Goal: Transaction & Acquisition: Purchase product/service

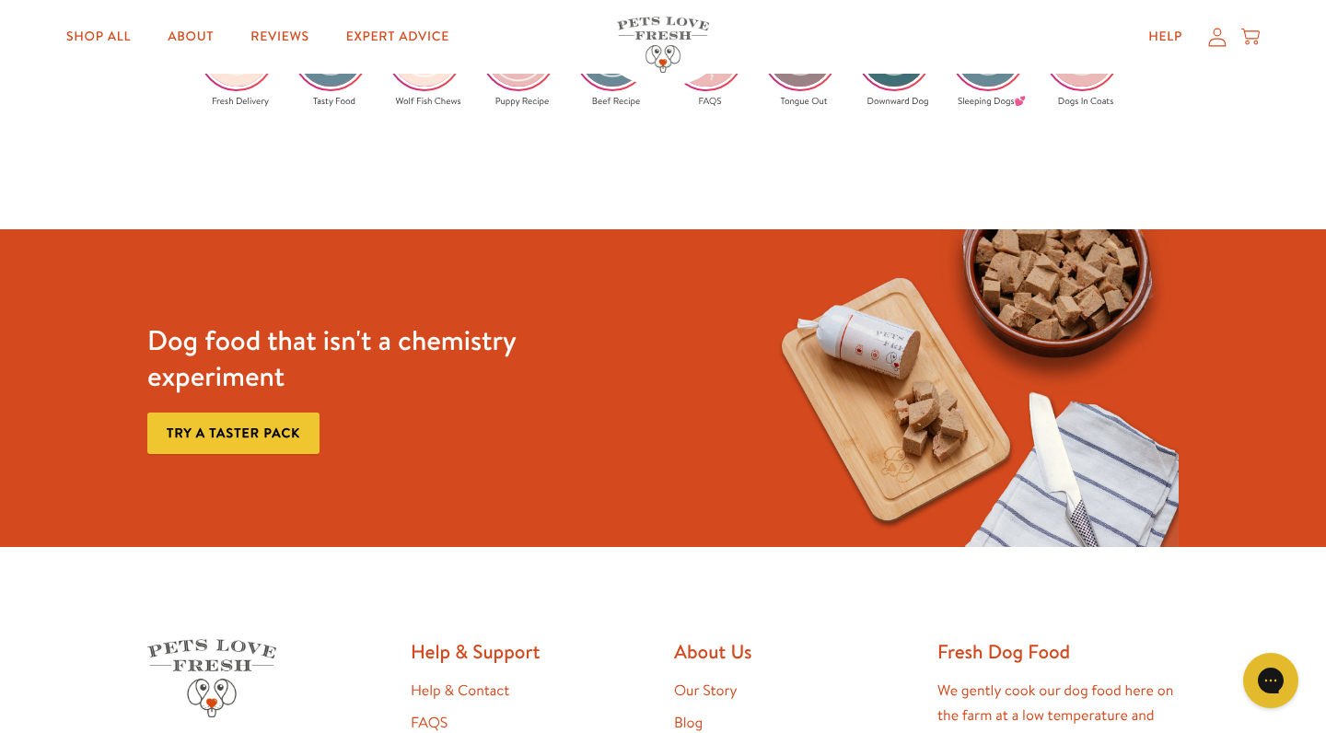
scroll to position [3164, 0]
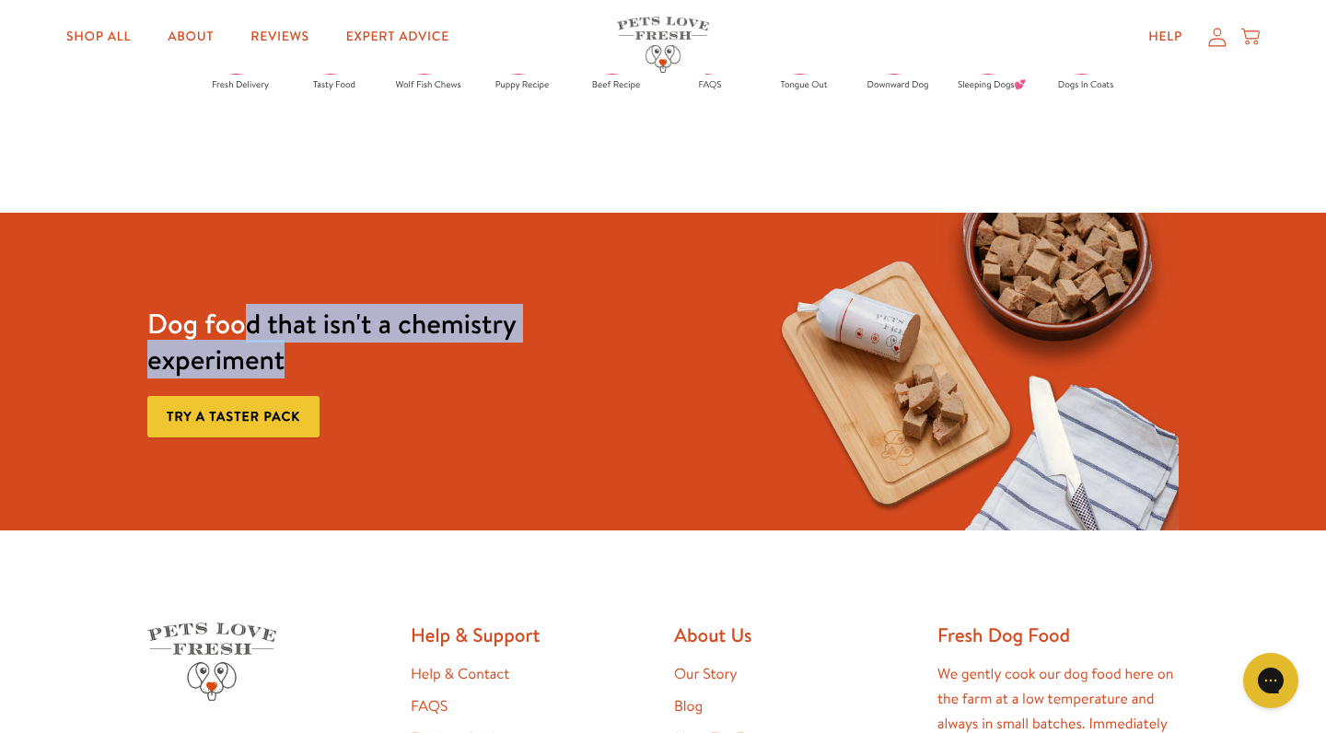
drag, startPoint x: 241, startPoint y: 331, endPoint x: 494, endPoint y: 340, distance: 253.4
click at [497, 340] on h3 "Dog food that isn't a chemistry experiment" at bounding box center [357, 342] width 421 height 72
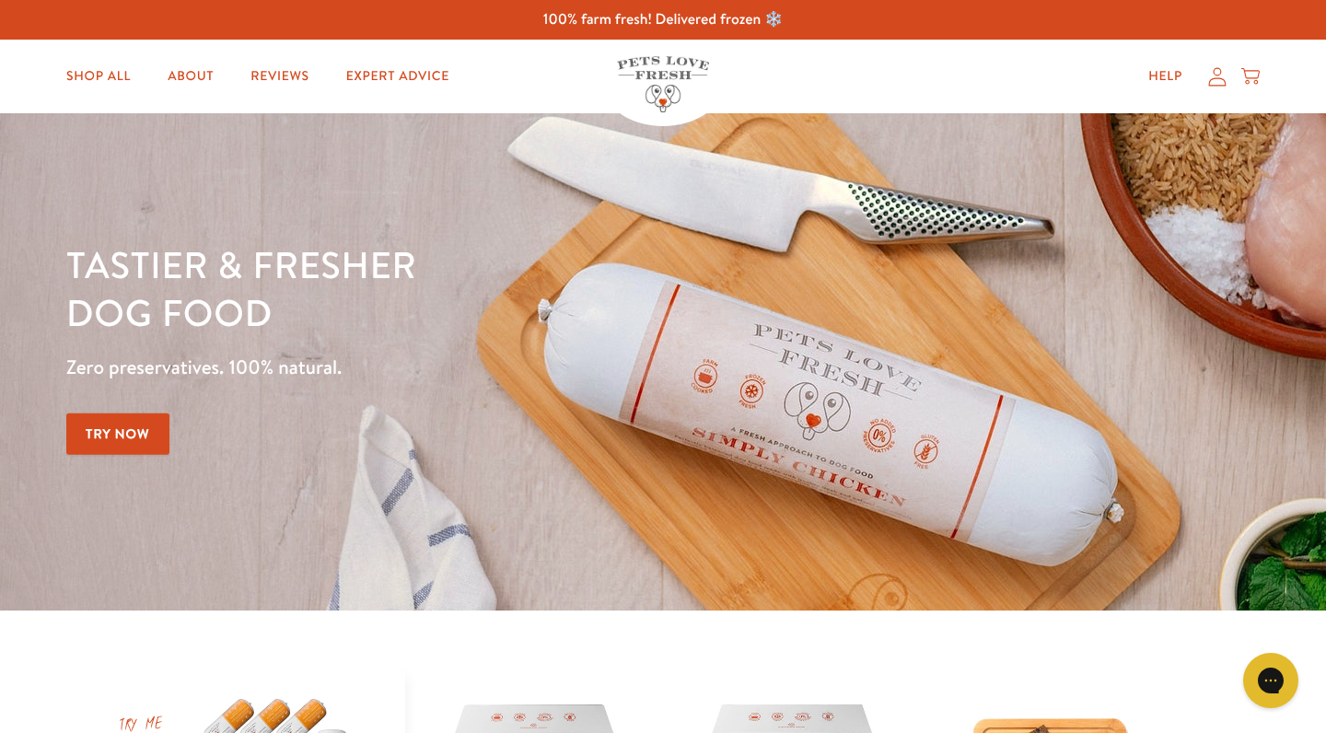
scroll to position [0, 0]
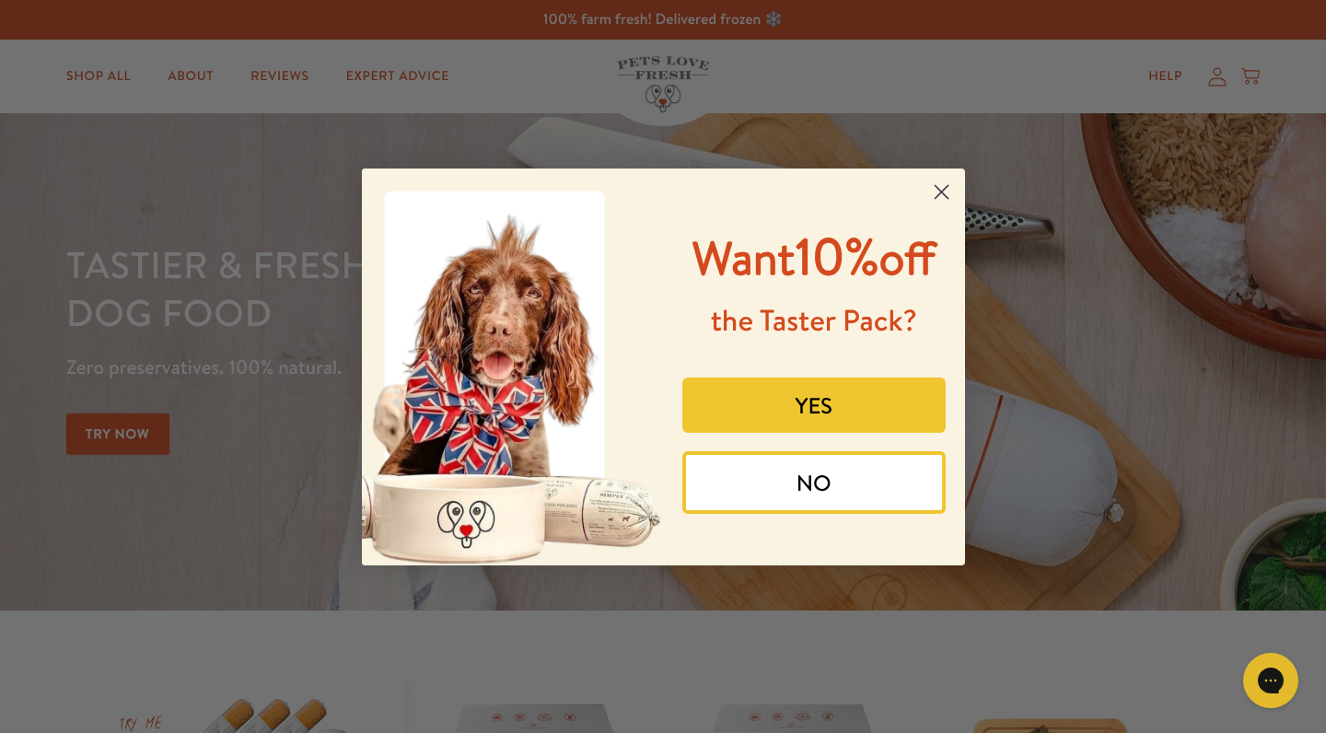
click at [935, 181] on circle "Close dialog" at bounding box center [940, 191] width 30 height 30
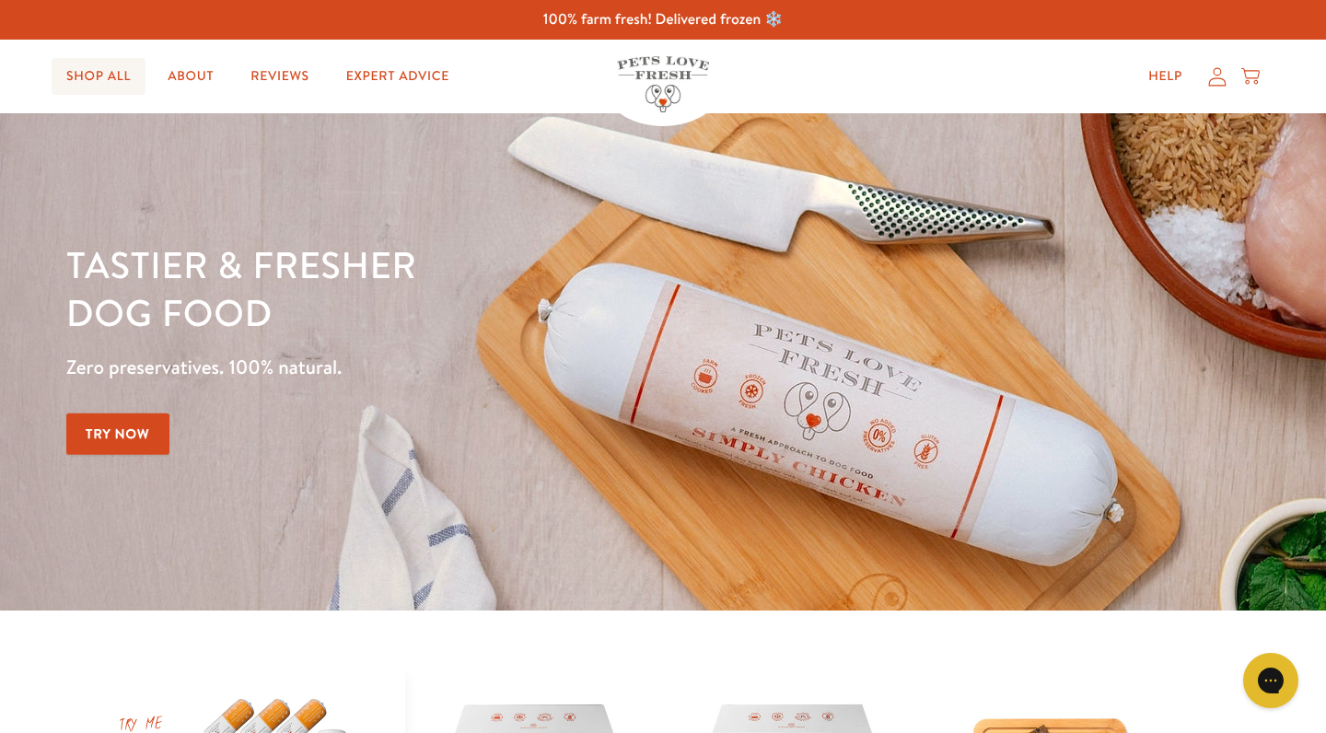
click at [117, 67] on link "Shop All" at bounding box center [99, 76] width 94 height 37
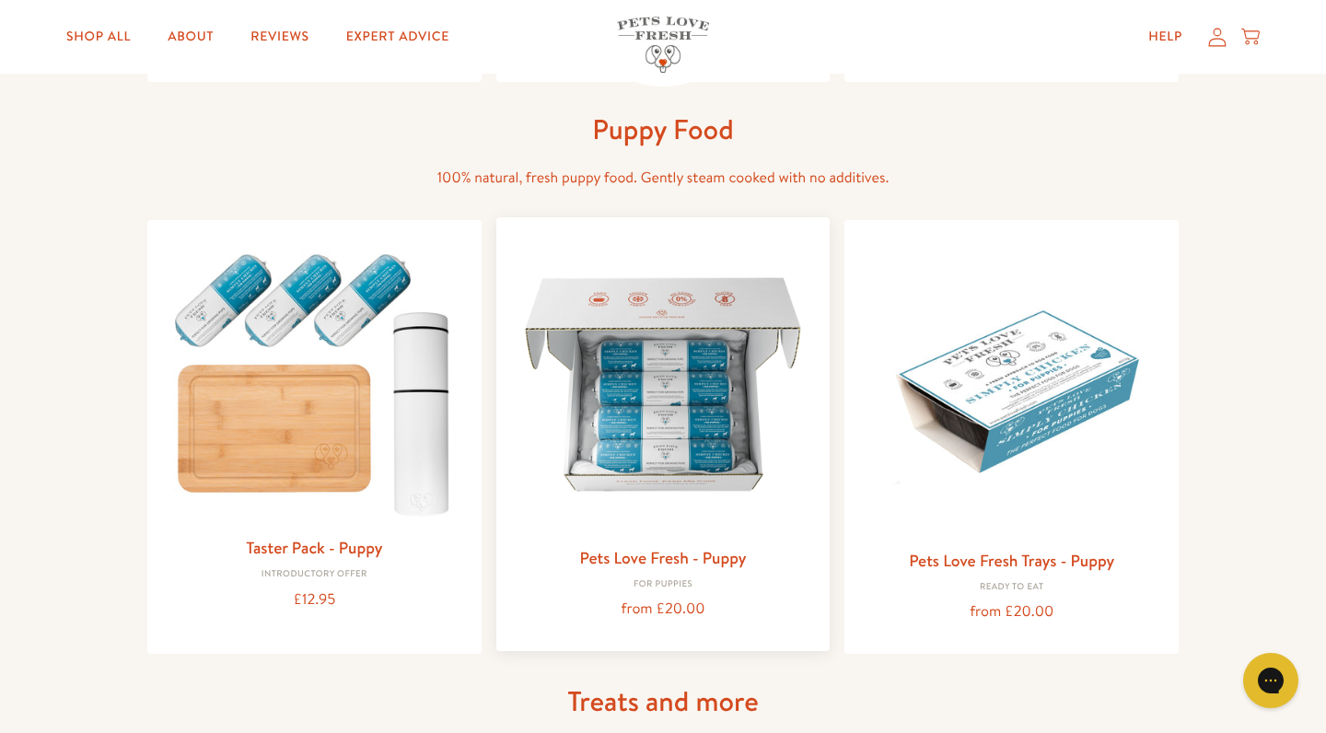
scroll to position [621, 0]
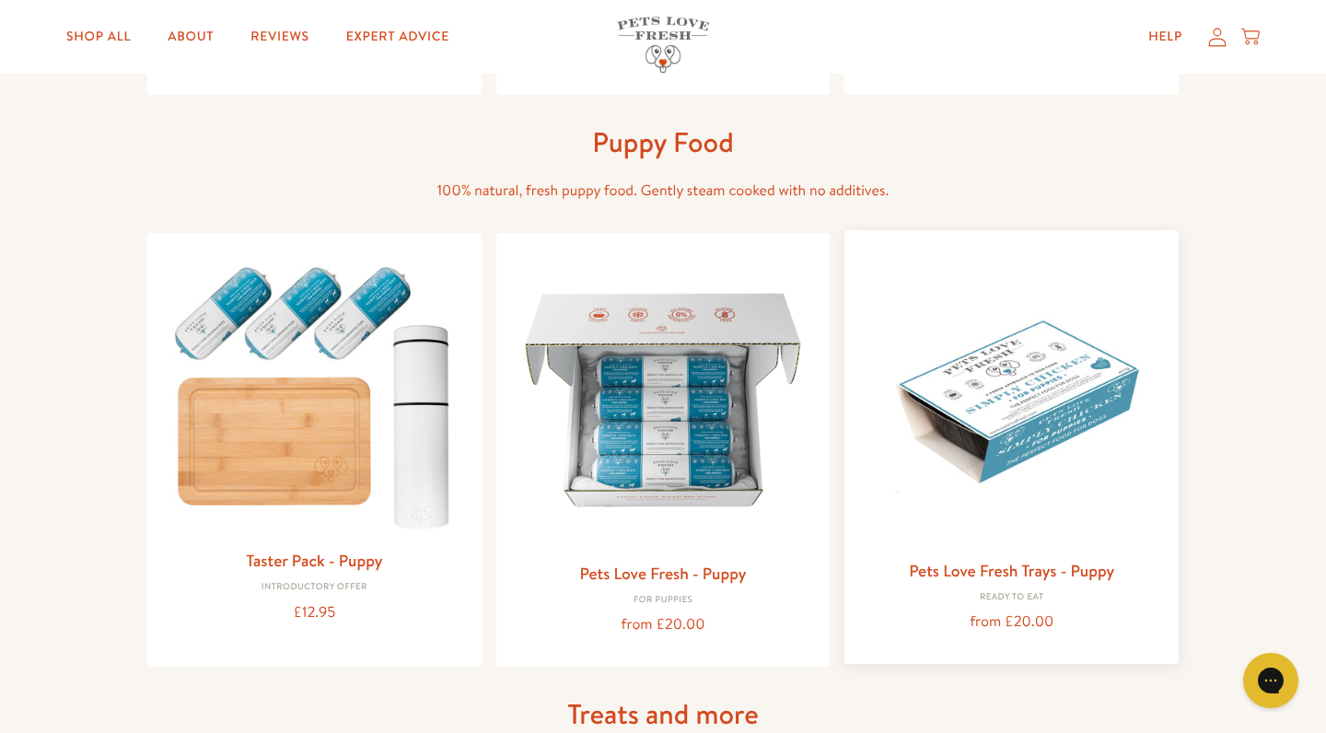
click at [1018, 429] on img at bounding box center [1011, 397] width 305 height 305
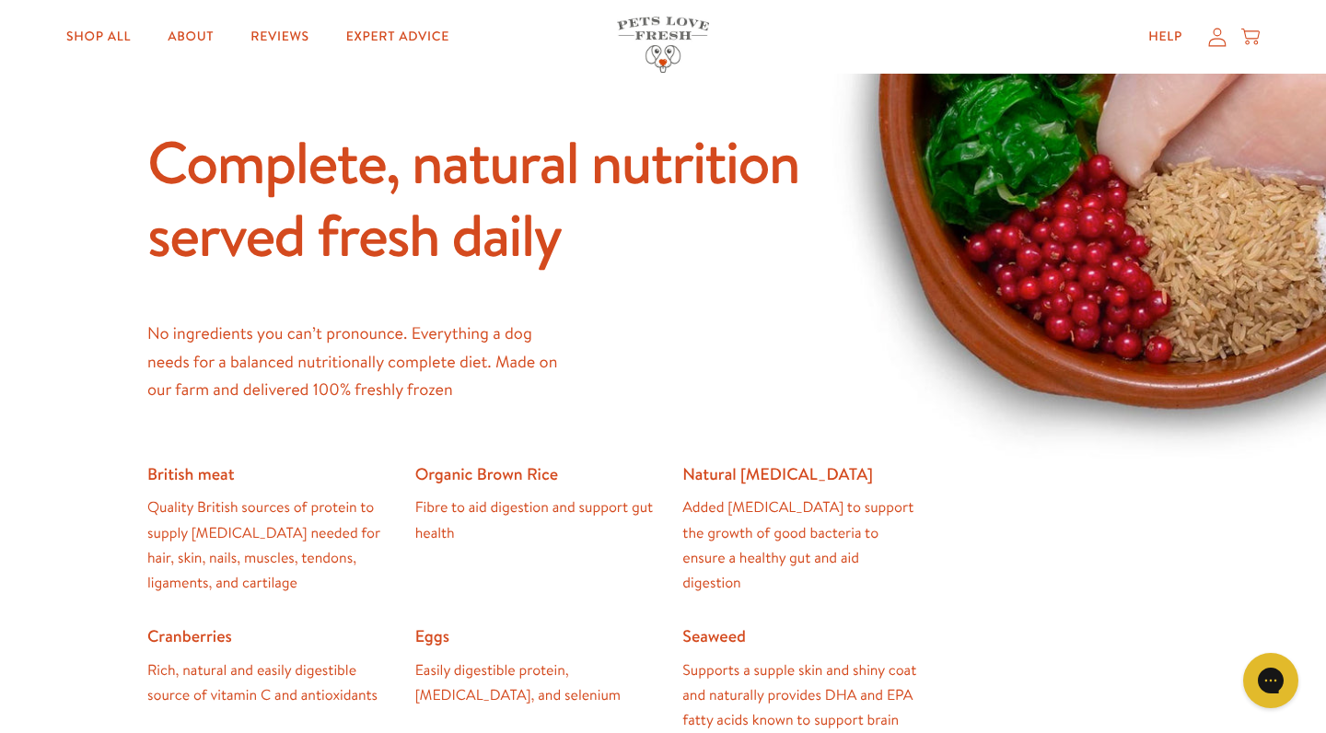
scroll to position [952, 0]
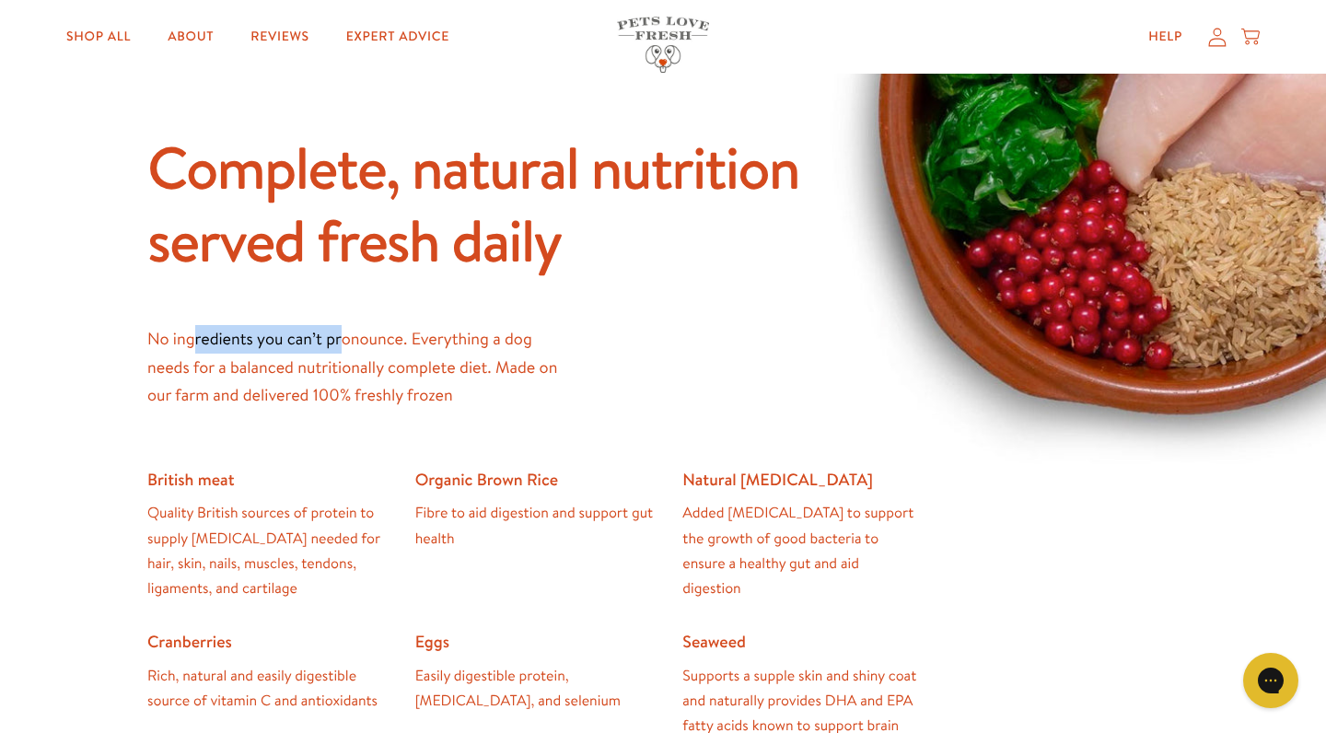
drag, startPoint x: 193, startPoint y: 337, endPoint x: 344, endPoint y: 334, distance: 151.0
click at [344, 334] on p "No ingredients you can’t pronounce. Everything a dog needs for a balanced nutri…" at bounding box center [362, 367] width 430 height 85
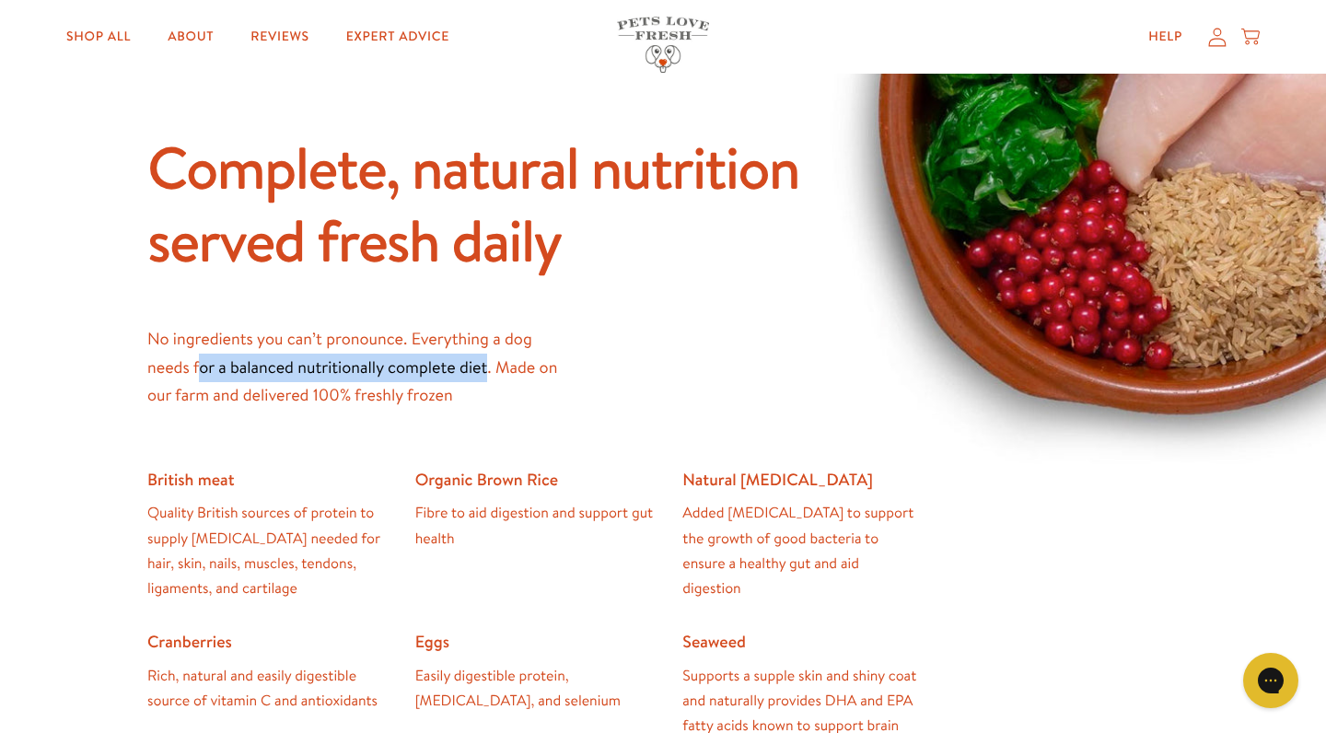
drag, startPoint x: 201, startPoint y: 358, endPoint x: 488, endPoint y: 365, distance: 287.3
click at [488, 365] on p "No ingredients you can’t pronounce. Everything a dog needs for a balanced nutri…" at bounding box center [362, 367] width 430 height 85
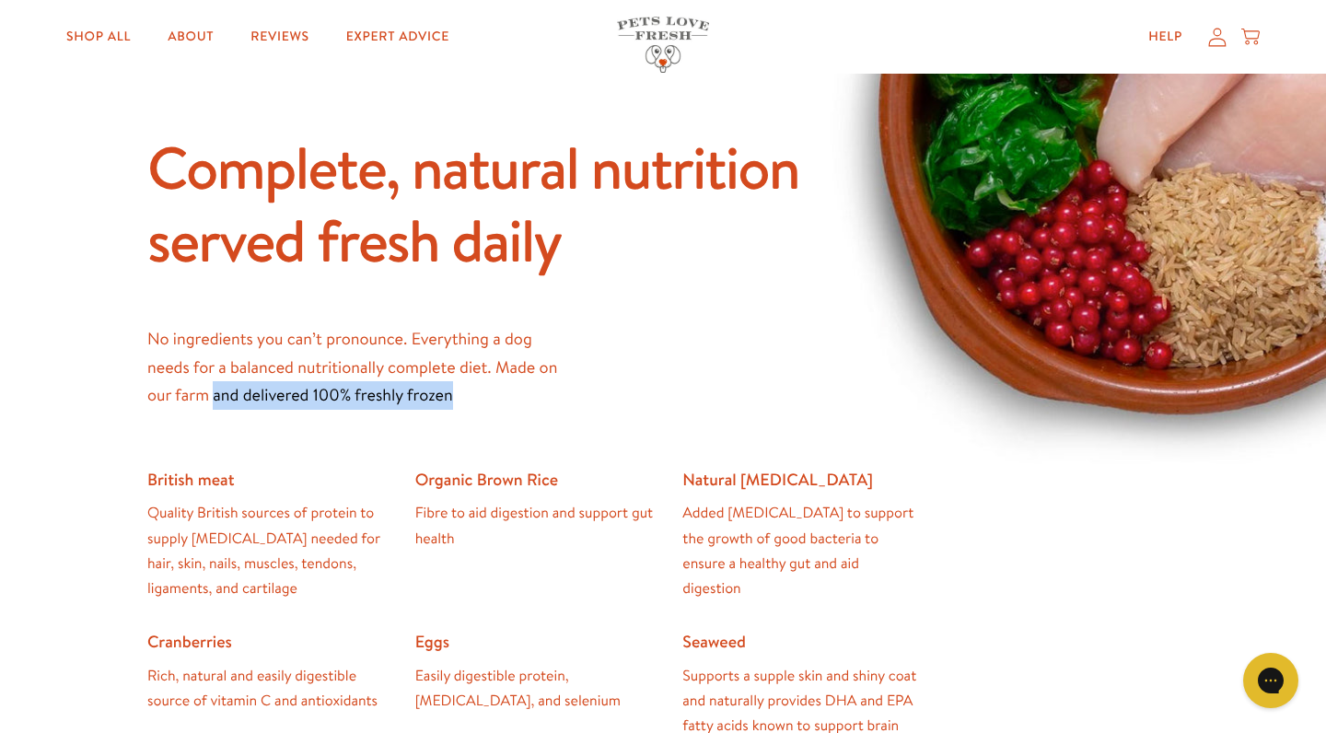
drag, startPoint x: 243, startPoint y: 387, endPoint x: 452, endPoint y: 393, distance: 209.1
click at [454, 394] on p "No ingredients you can’t pronounce. Everything a dog needs for a balanced nutri…" at bounding box center [362, 367] width 430 height 85
click at [452, 393] on p "No ingredients you can’t pronounce. Everything a dog needs for a balanced nutri…" at bounding box center [362, 367] width 430 height 85
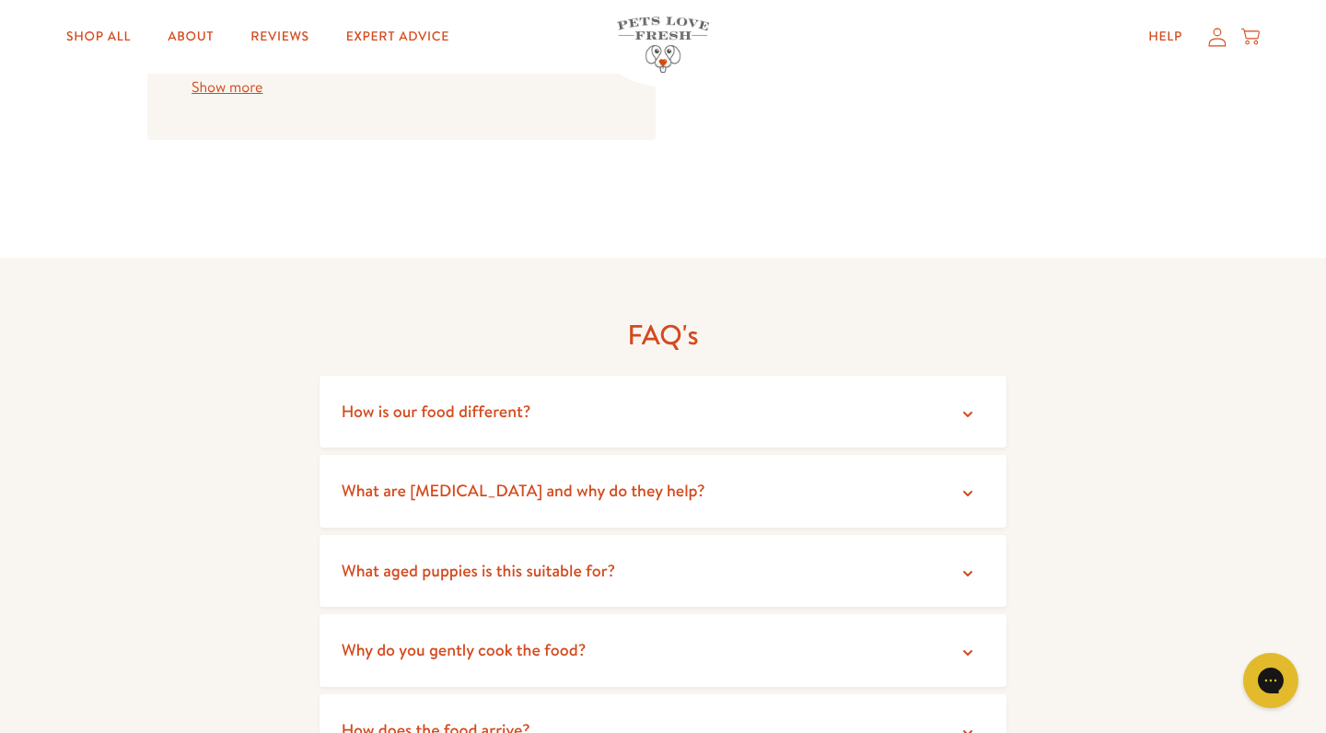
scroll to position [2110, 0]
